Goal: Task Accomplishment & Management: Use online tool/utility

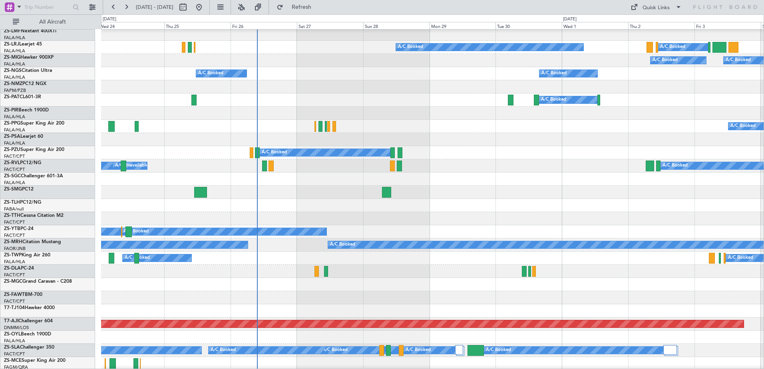
scroll to position [240, 0]
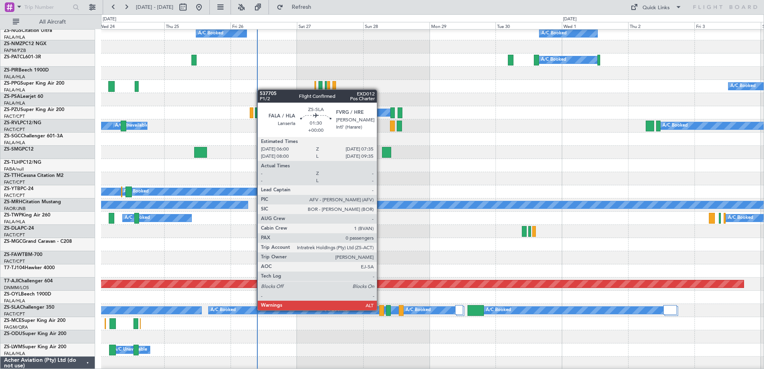
click at [381, 311] on div at bounding box center [381, 310] width 4 height 11
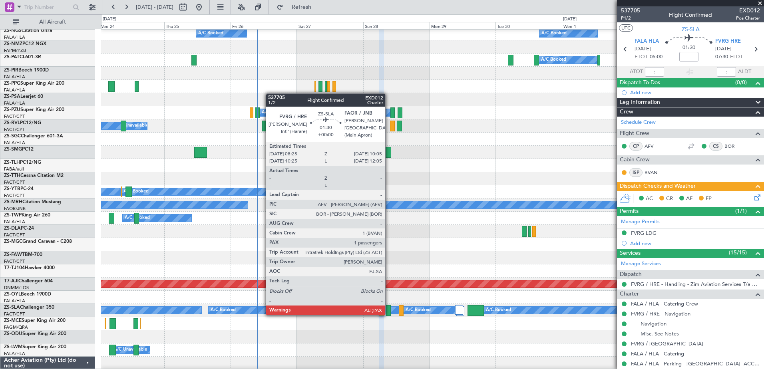
click at [389, 315] on div at bounding box center [388, 310] width 5 height 11
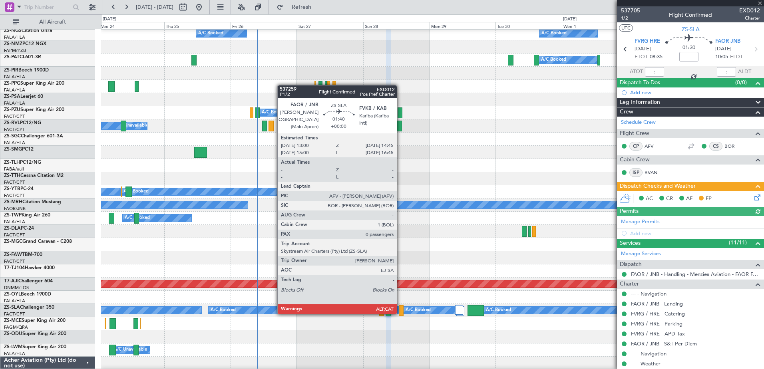
click at [401, 313] on div at bounding box center [401, 310] width 5 height 11
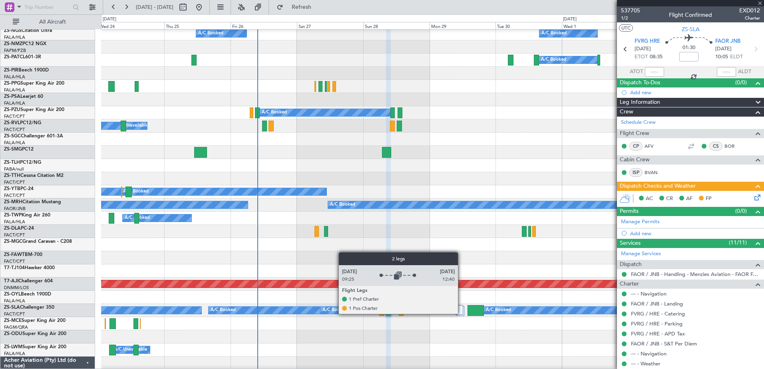
click at [462, 314] on div at bounding box center [459, 310] width 8 height 10
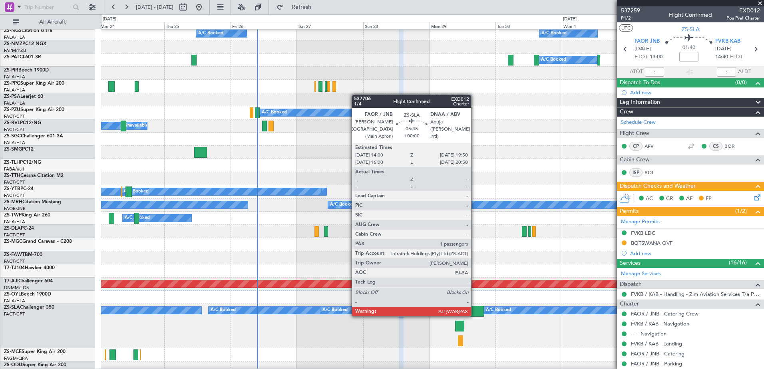
click at [475, 316] on div at bounding box center [476, 311] width 16 height 11
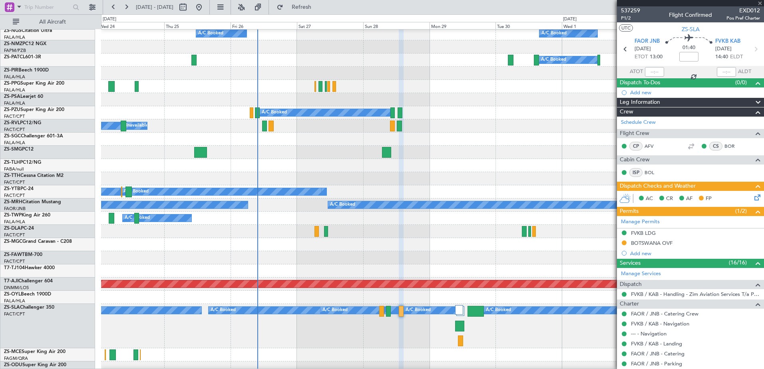
click at [475, 314] on div at bounding box center [476, 311] width 16 height 11
type input "8"
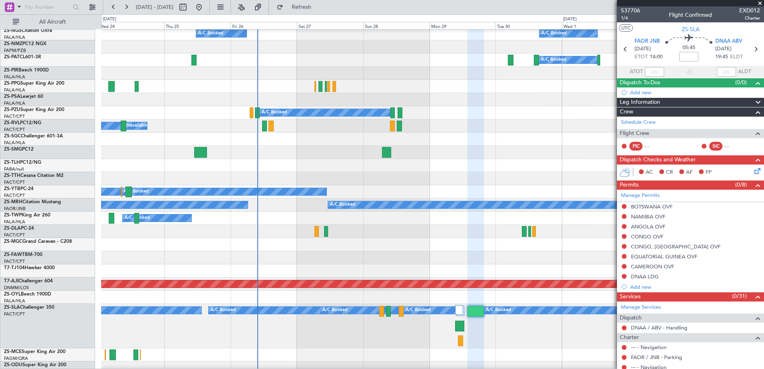
click at [438, 170] on div "A/C Booked" at bounding box center [432, 165] width 663 height 13
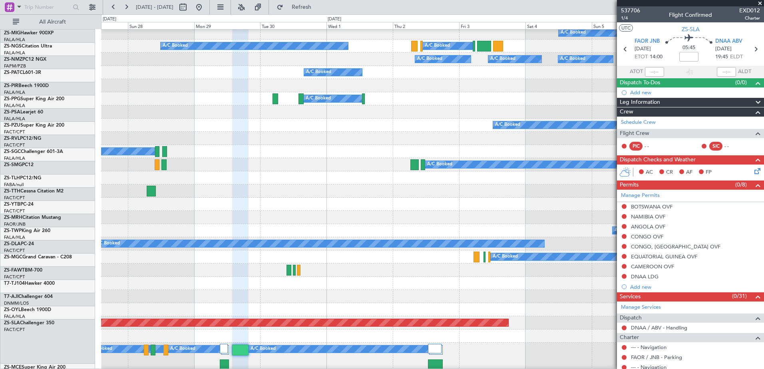
scroll to position [163, 0]
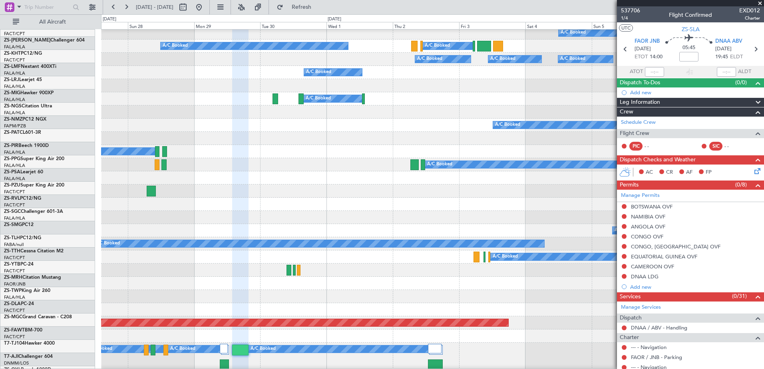
click at [339, 211] on div at bounding box center [432, 204] width 663 height 13
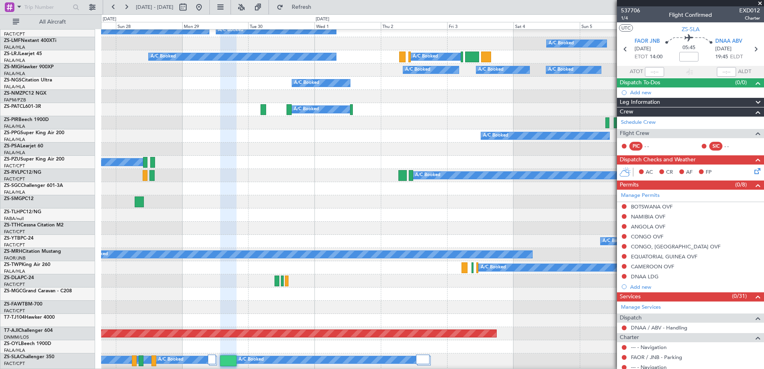
scroll to position [0, 0]
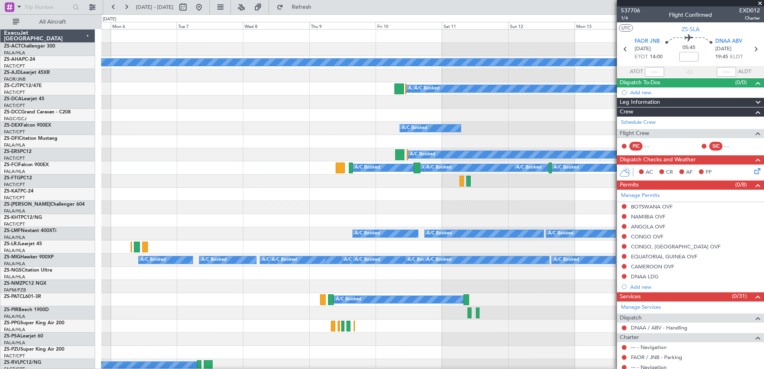
click at [35, 172] on div "Planned Maint A/C Booked A/C Booked A/C Booked A/C Booked A/C Booked A/C Booked…" at bounding box center [382, 191] width 764 height 355
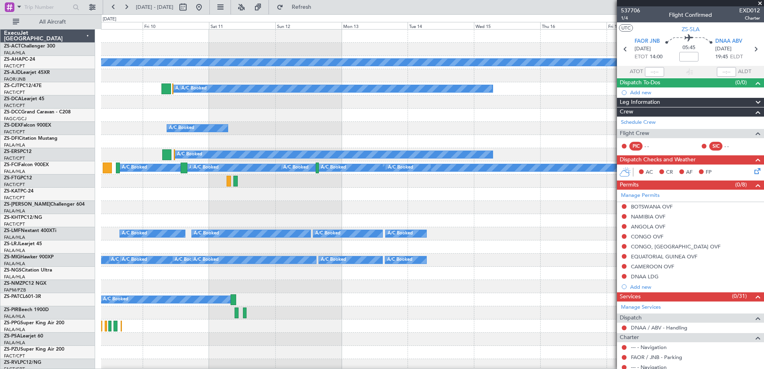
click at [117, 182] on div at bounding box center [432, 181] width 663 height 13
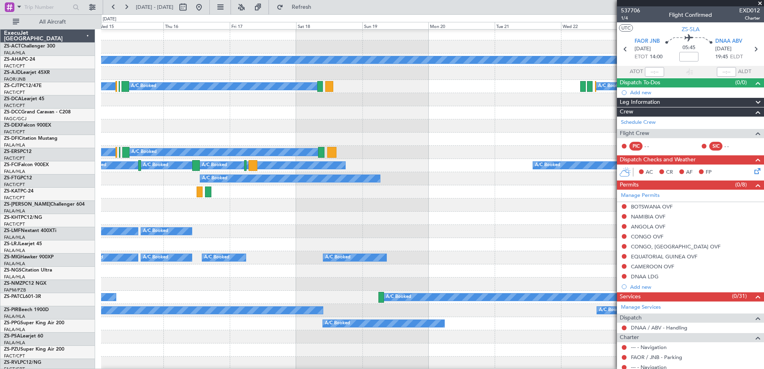
click at [150, 227] on div "Planned Maint A/C Booked A/C Booked A/C Booked A/C Booked A/C Booked A/C Booked…" at bounding box center [432, 374] width 663 height 694
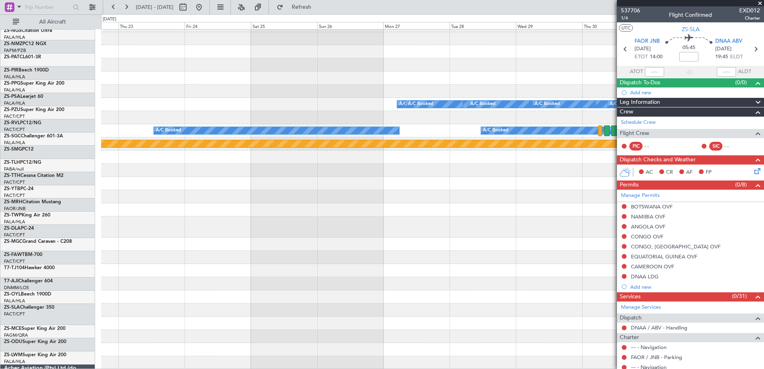
scroll to position [327, 0]
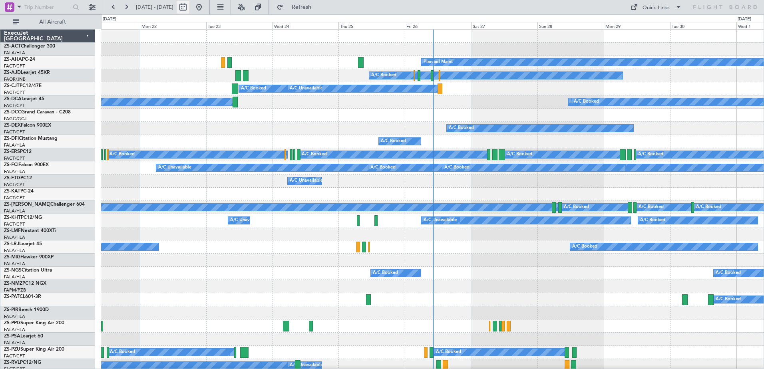
click at [189, 6] on button at bounding box center [183, 7] width 13 height 13
select select "9"
select select "2025"
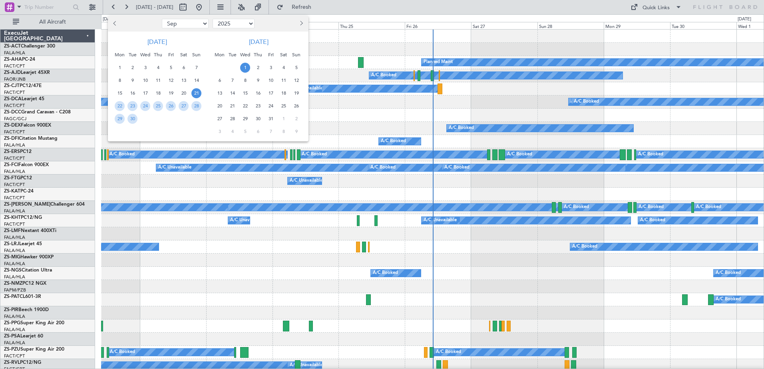
click at [303, 24] on button "Next month" at bounding box center [301, 23] width 9 height 13
select select "1"
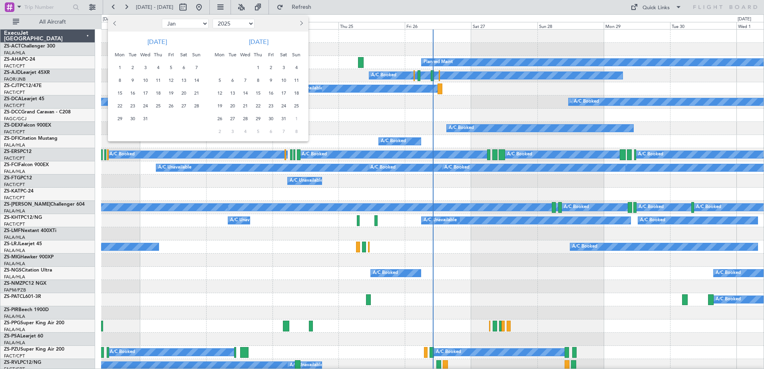
select select "2026"
click at [303, 24] on button "Next month" at bounding box center [301, 23] width 9 height 13
click at [245, 106] on span "20" at bounding box center [245, 106] width 10 height 10
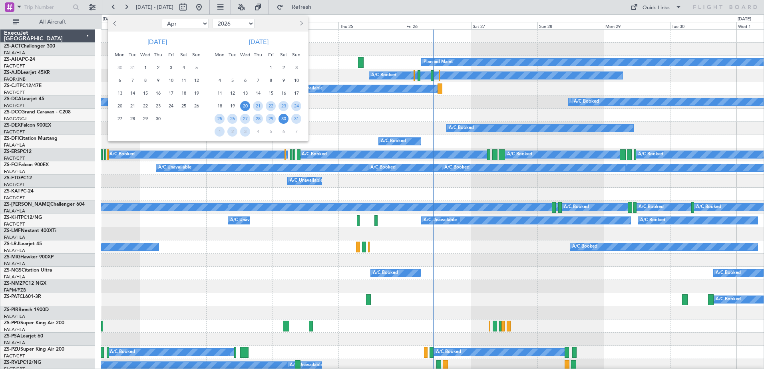
click at [285, 122] on span "30" at bounding box center [284, 119] width 10 height 10
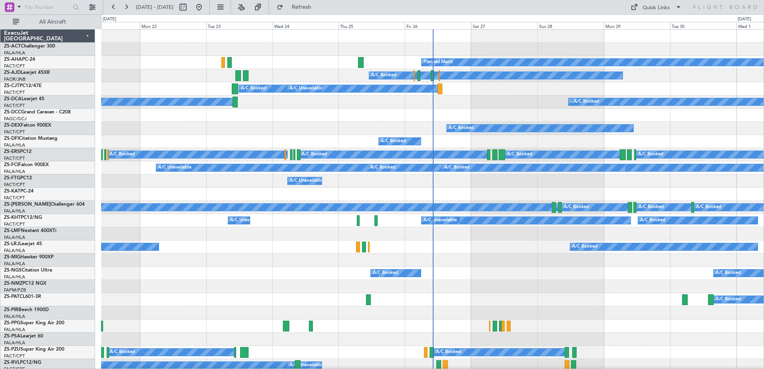
select select "5"
